Goal: Check status: Check status

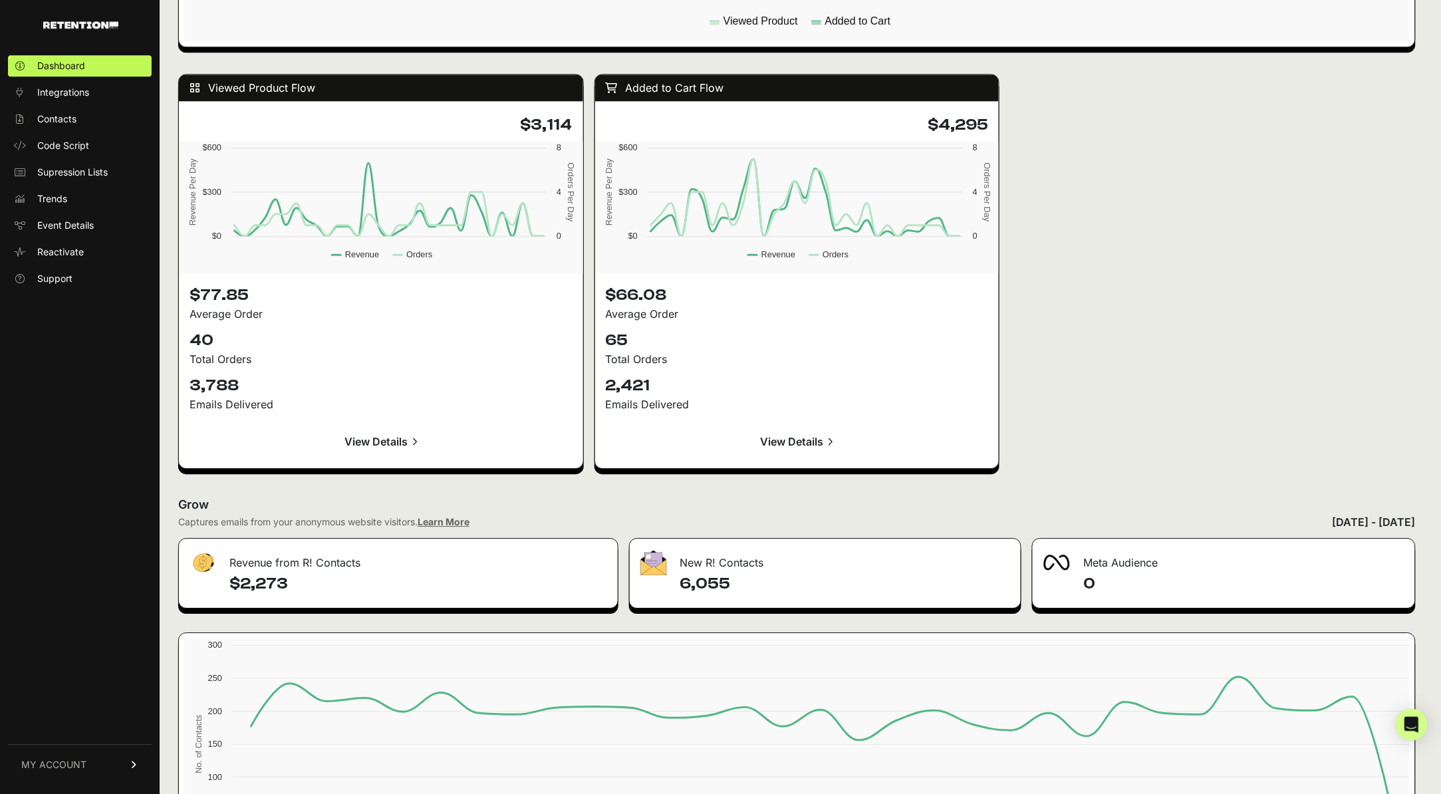
scroll to position [1146, 0]
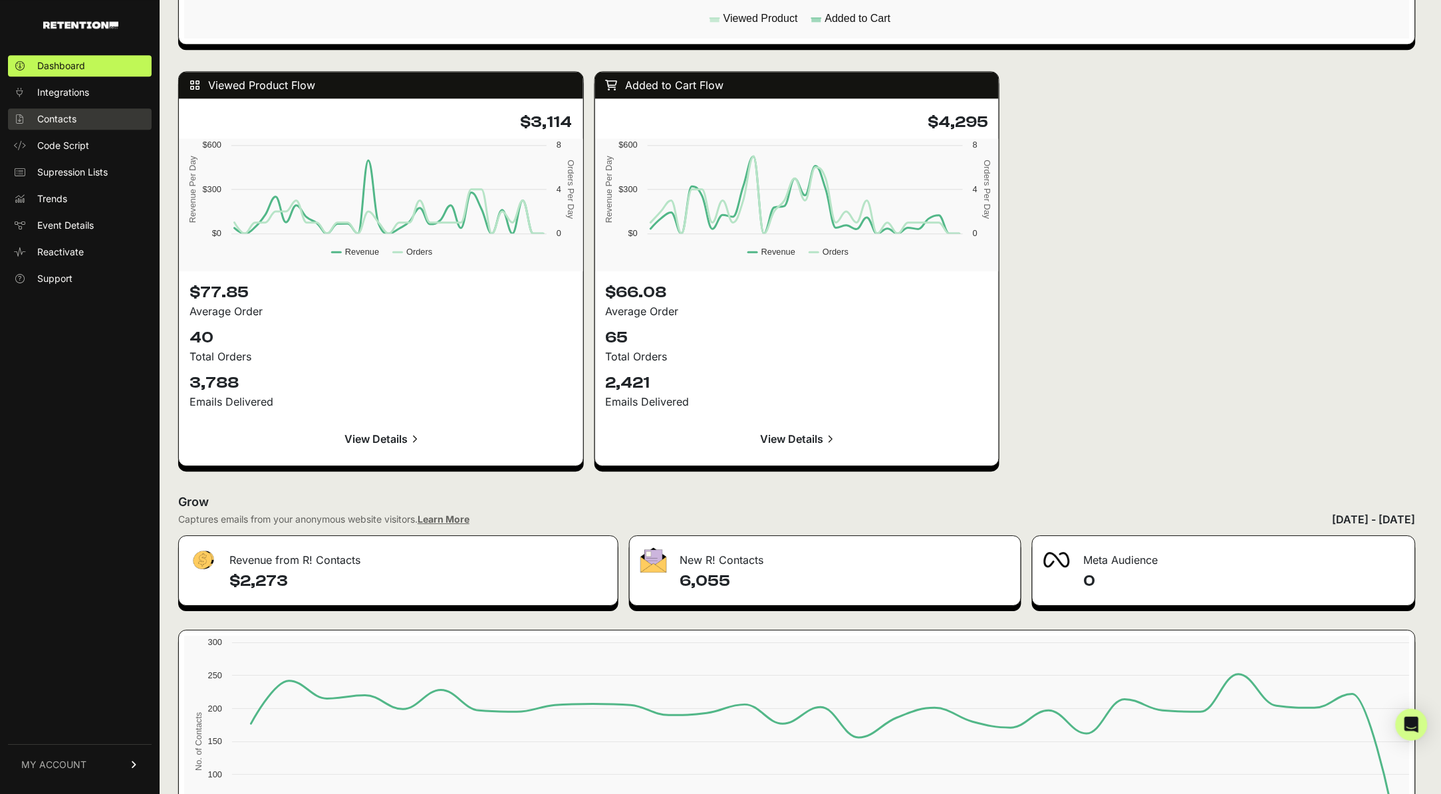
click at [106, 120] on link "Contacts" at bounding box center [80, 118] width 144 height 21
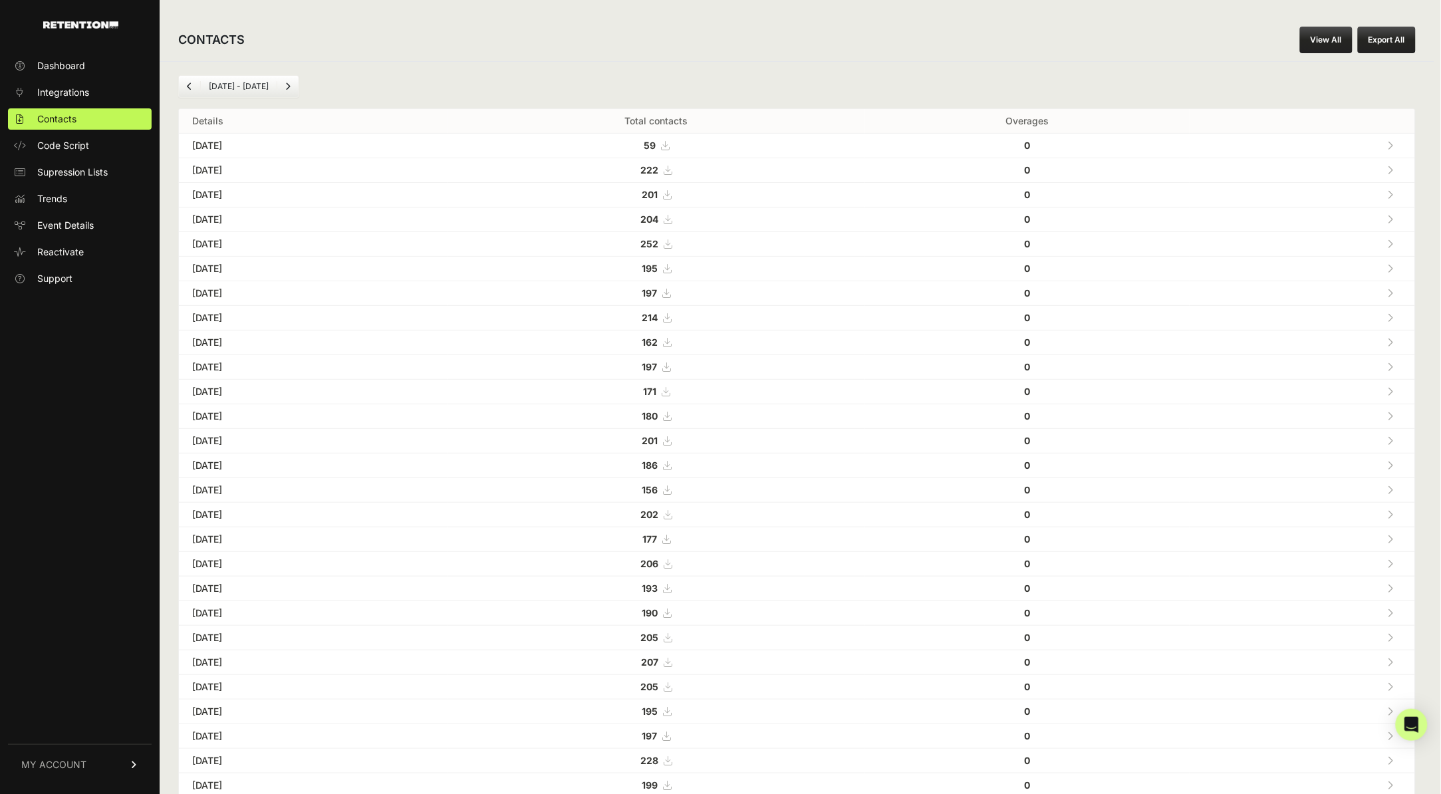
drag, startPoint x: 702, startPoint y: 149, endPoint x: 757, endPoint y: 342, distance: 201.2
click at [757, 342] on tbody "[DATE] 59 0 [DATE] 222 0 [DATE]" at bounding box center [797, 527] width 1236 height 787
click at [599, 359] on td "197" at bounding box center [655, 367] width 417 height 25
click at [74, 62] on span "Dashboard" at bounding box center [61, 65] width 48 height 13
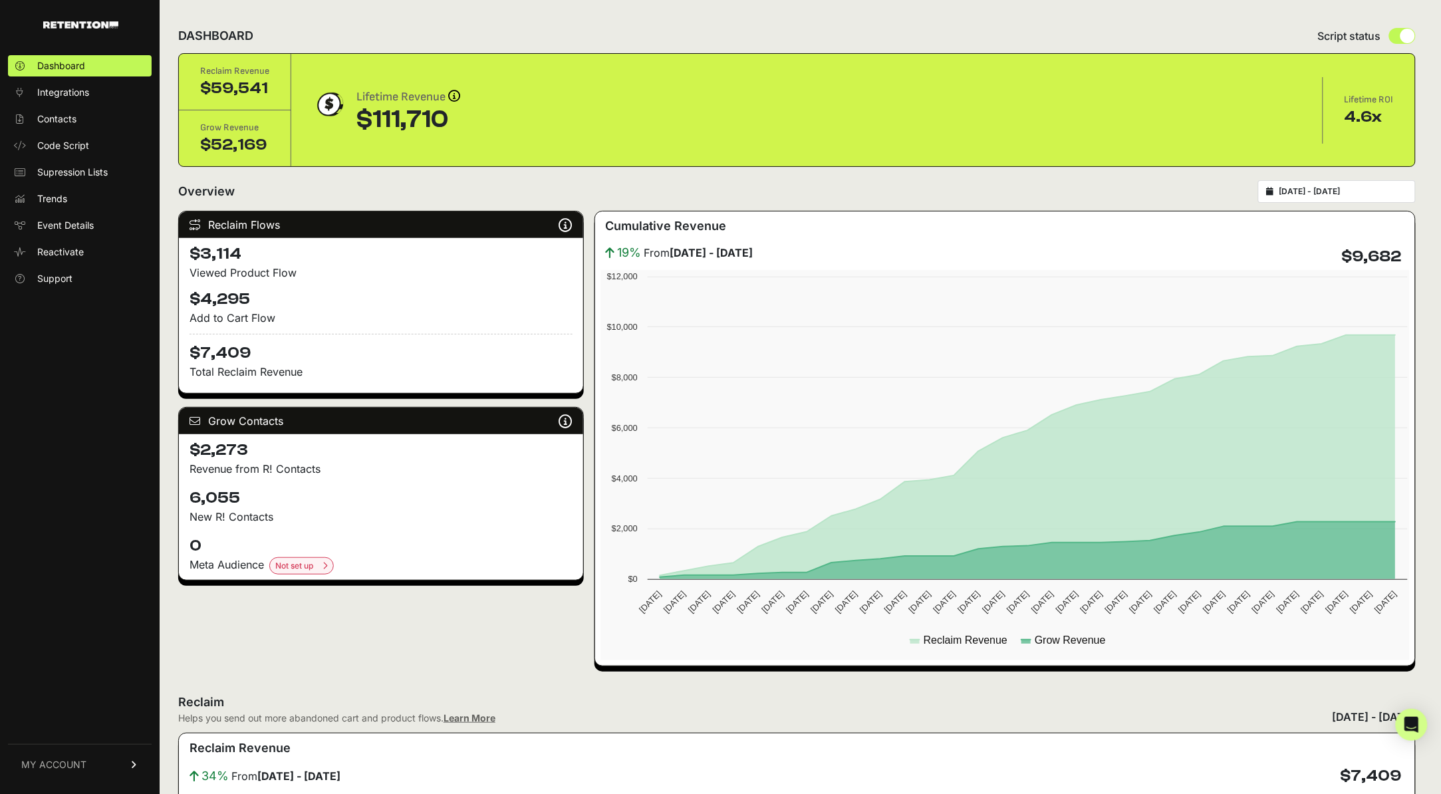
drag, startPoint x: 462, startPoint y: 116, endPoint x: 352, endPoint y: 118, distance: 110.4
click at [352, 118] on div "Lifetime Revenue Revenue attribution works in two ways: Grow Revenue: Revenue i…" at bounding box center [807, 110] width 989 height 45
click at [481, 131] on div "Lifetime Revenue Revenue attribution works in two ways: Grow Revenue: Revenue i…" at bounding box center [807, 110] width 989 height 45
drag, startPoint x: 1364, startPoint y: 123, endPoint x: 1431, endPoint y: 122, distance: 67.2
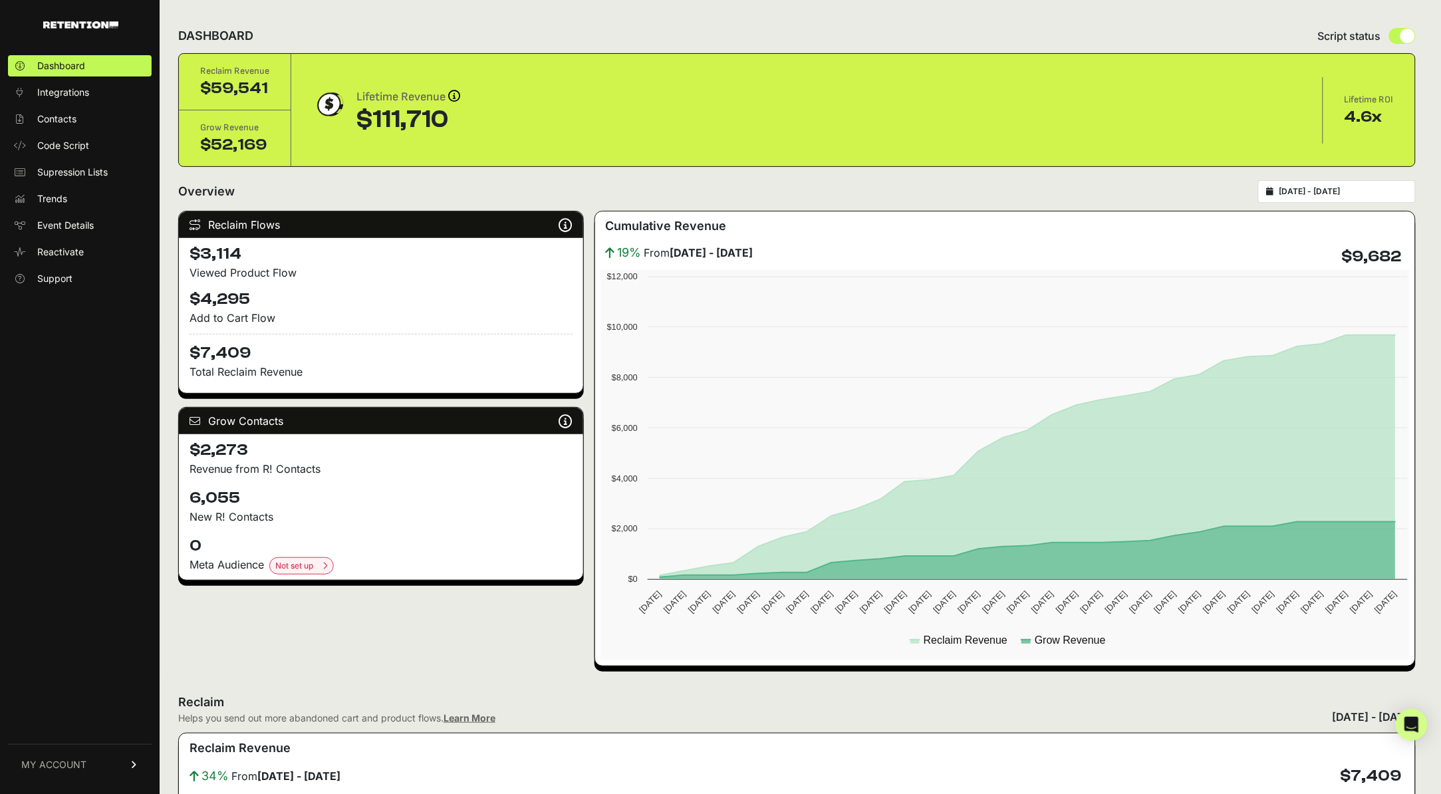
click at [1346, 128] on div "Lifetime ROI 4.6x" at bounding box center [1369, 110] width 92 height 56
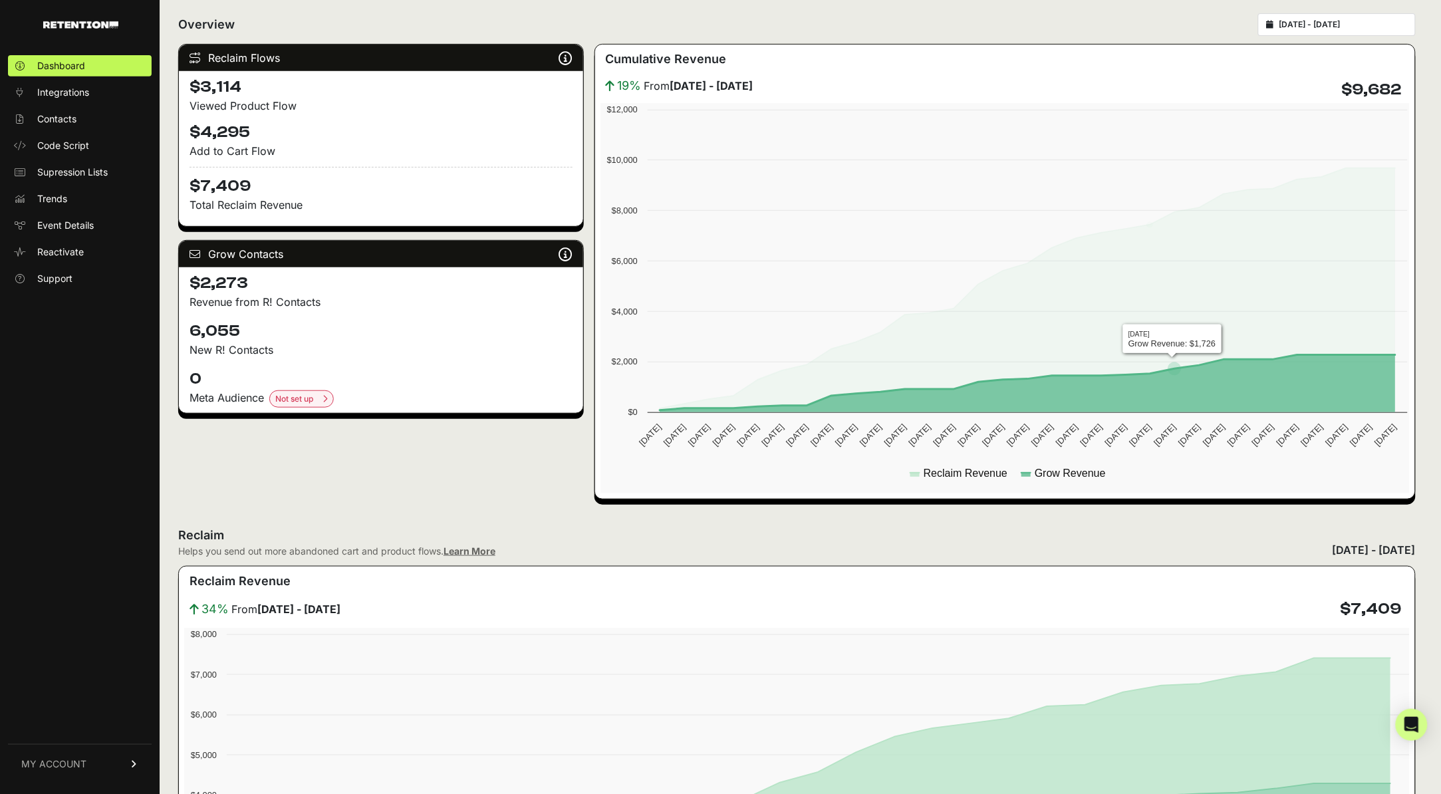
scroll to position [170, 0]
